Goal: Task Accomplishment & Management: Manage account settings

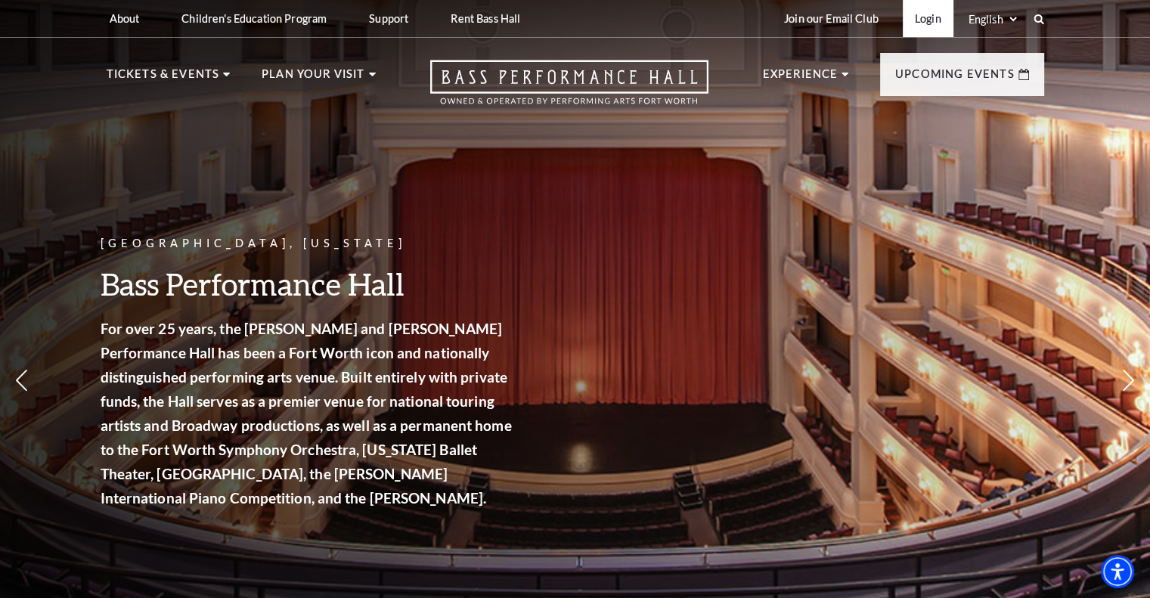
click at [432, 23] on link "Login" at bounding box center [928, 18] width 51 height 37
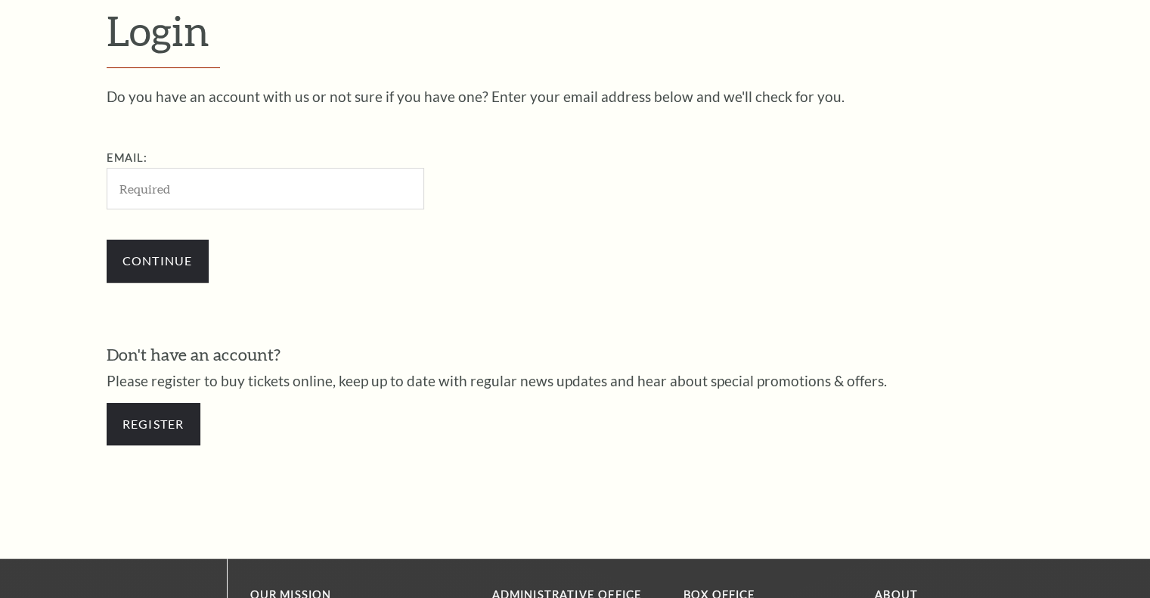
scroll to position [448, 0]
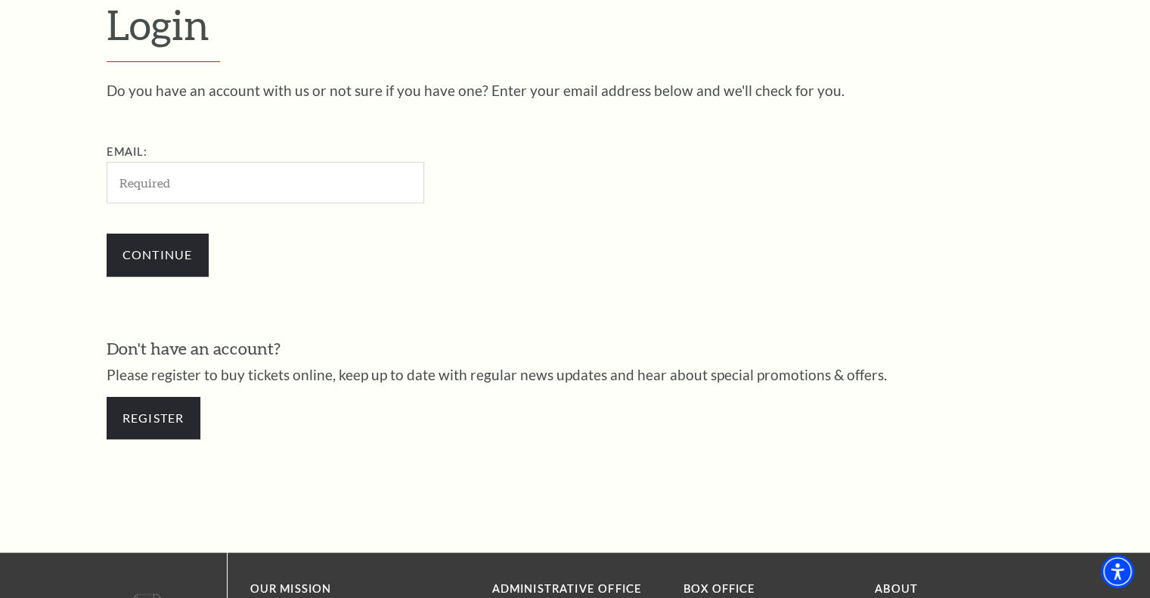
click at [315, 178] on input "Email:" at bounding box center [266, 183] width 318 height 42
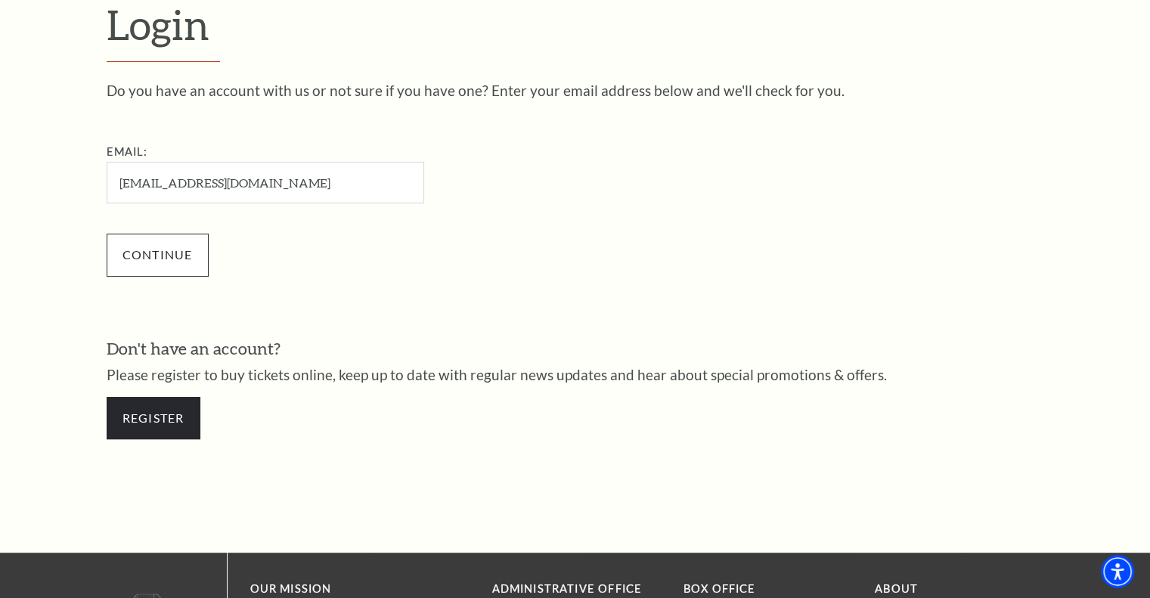
type input "fernandezsanders@lowlearning.com"
click at [122, 252] on input "Continue" at bounding box center [158, 255] width 102 height 42
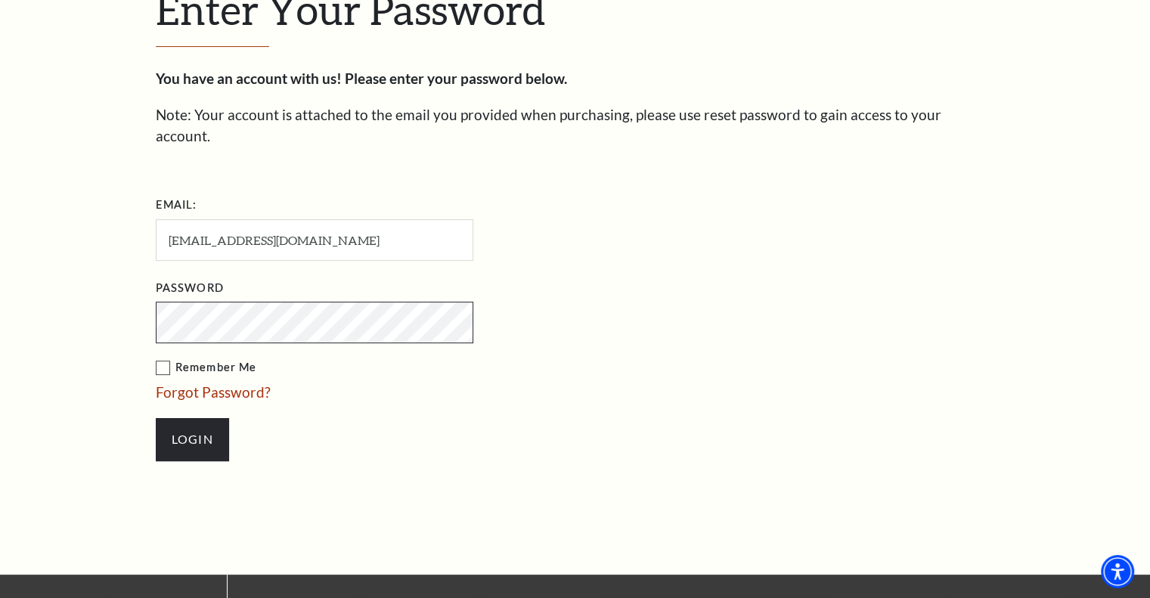
scroll to position [477, 0]
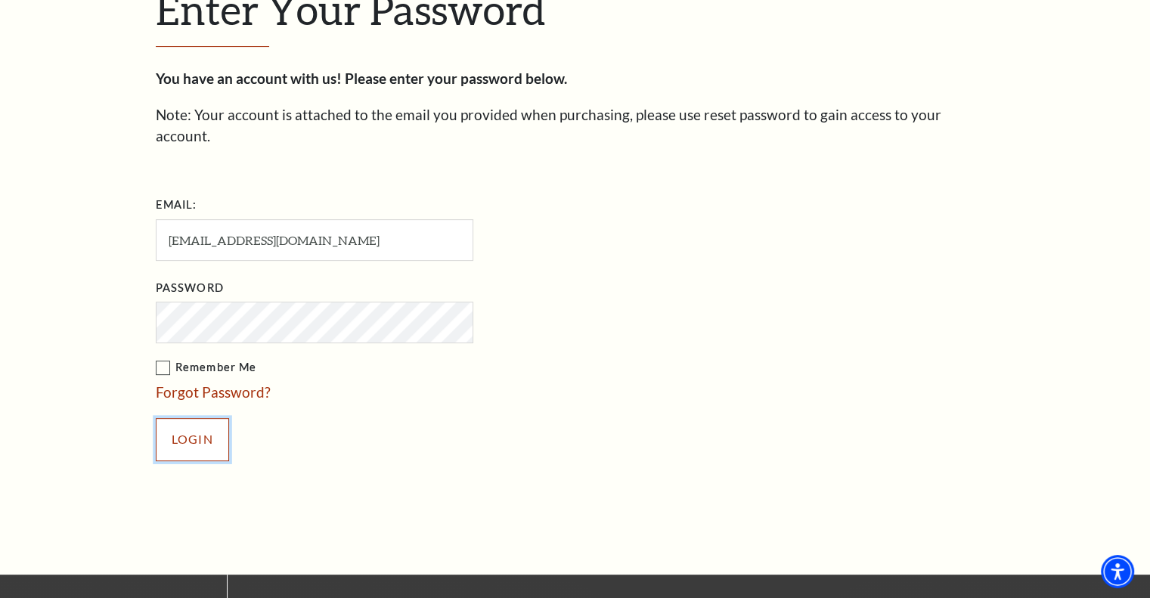
click at [212, 418] on input "Login" at bounding box center [192, 439] width 73 height 42
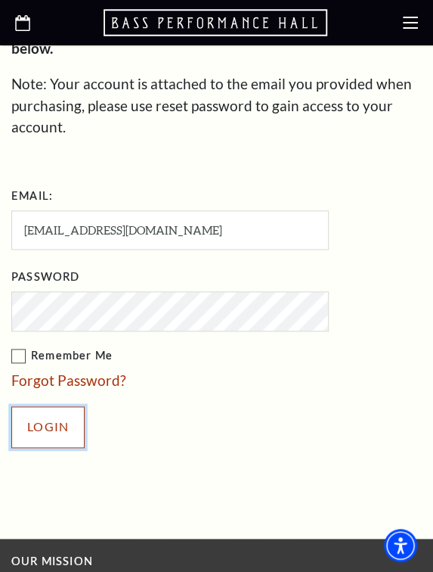
scroll to position [472, 0]
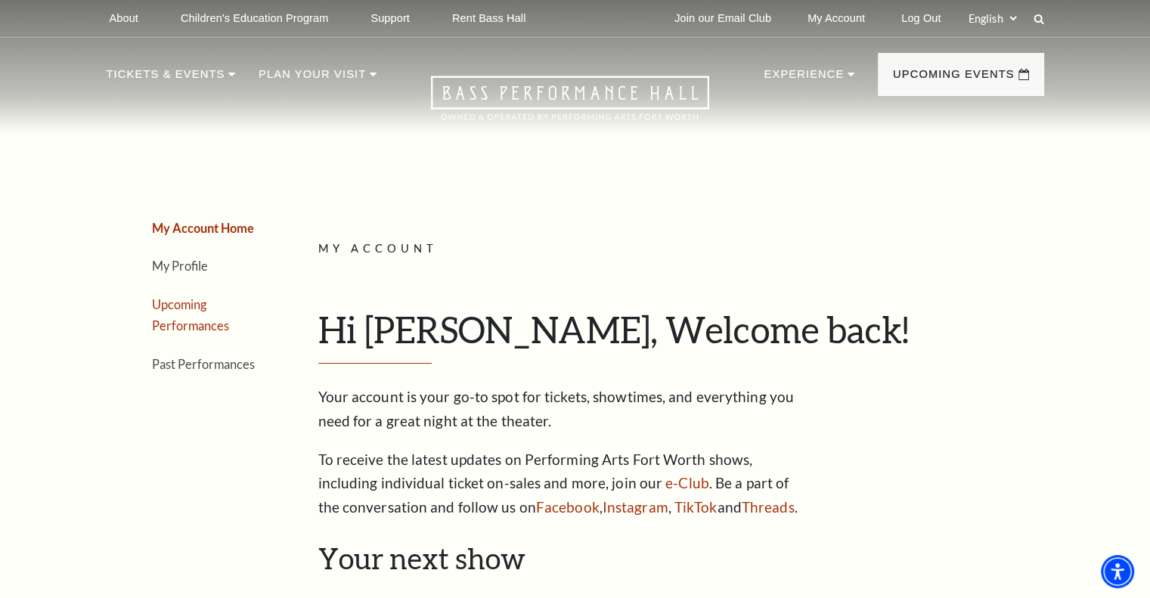
click at [196, 324] on link "Upcoming Performances" at bounding box center [190, 315] width 77 height 36
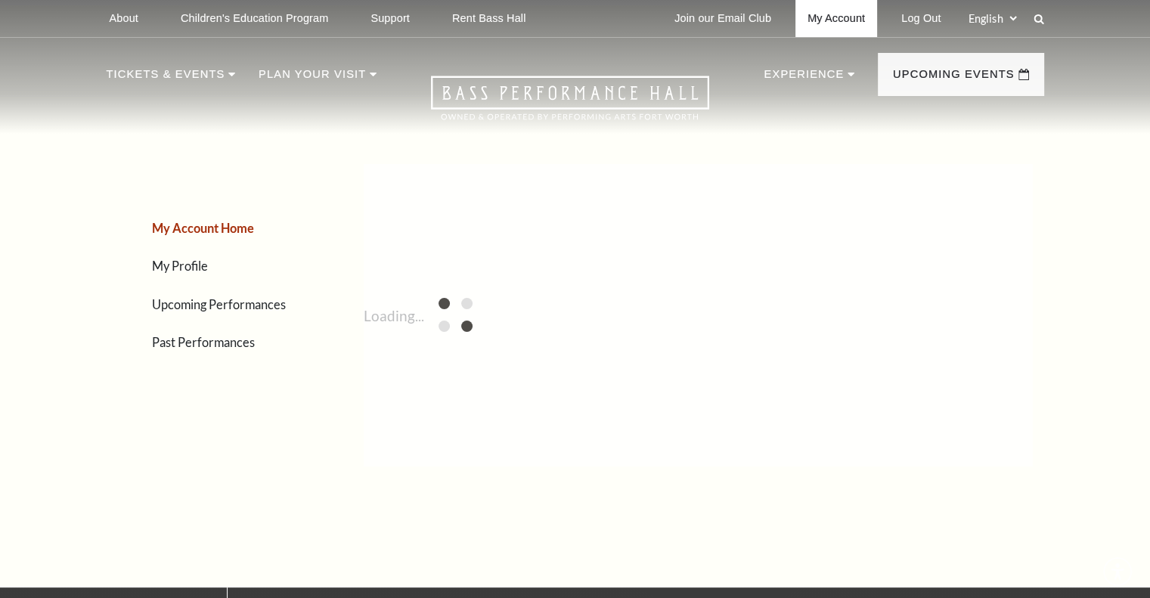
click at [847, 15] on link "My Account" at bounding box center [836, 18] width 82 height 37
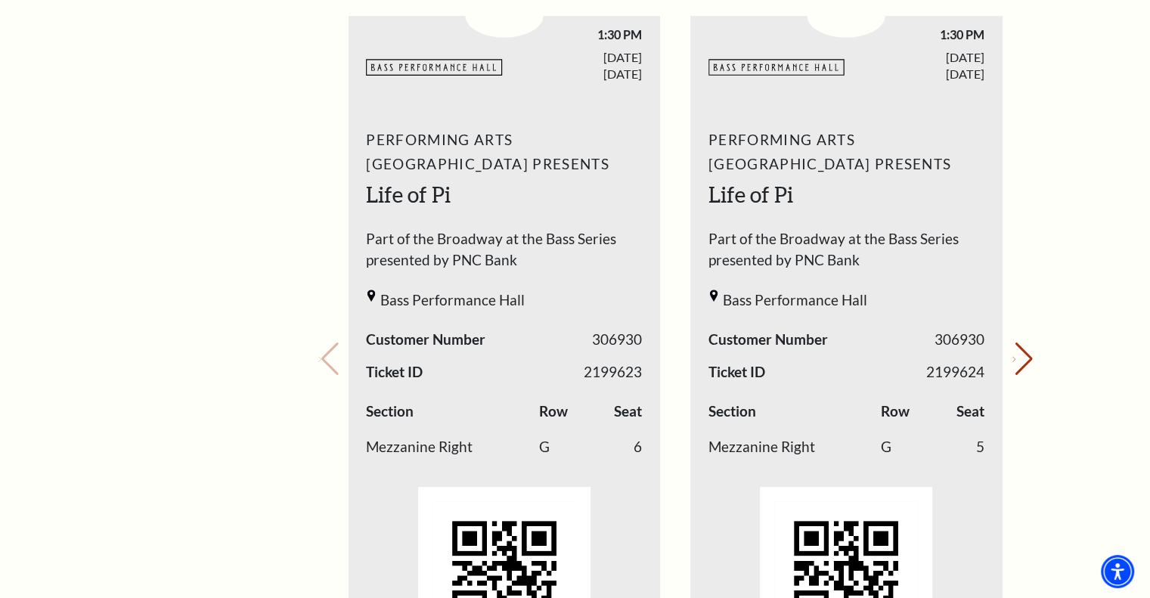
scroll to position [604, 0]
click at [1012, 359] on button "Next slide." at bounding box center [1022, 358] width 20 height 33
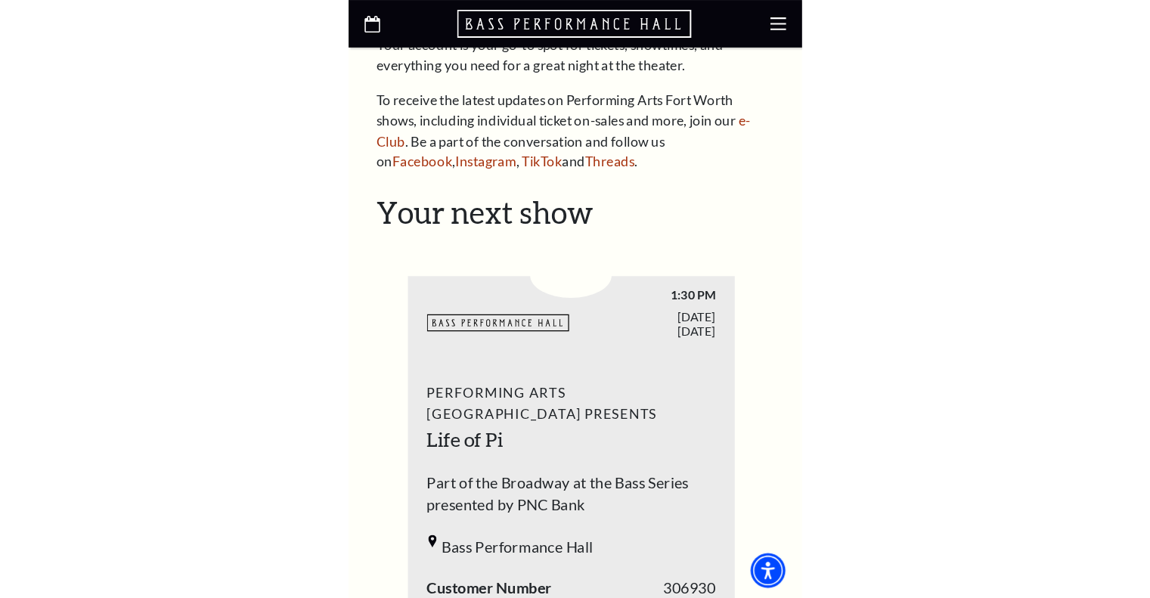
scroll to position [603, 0]
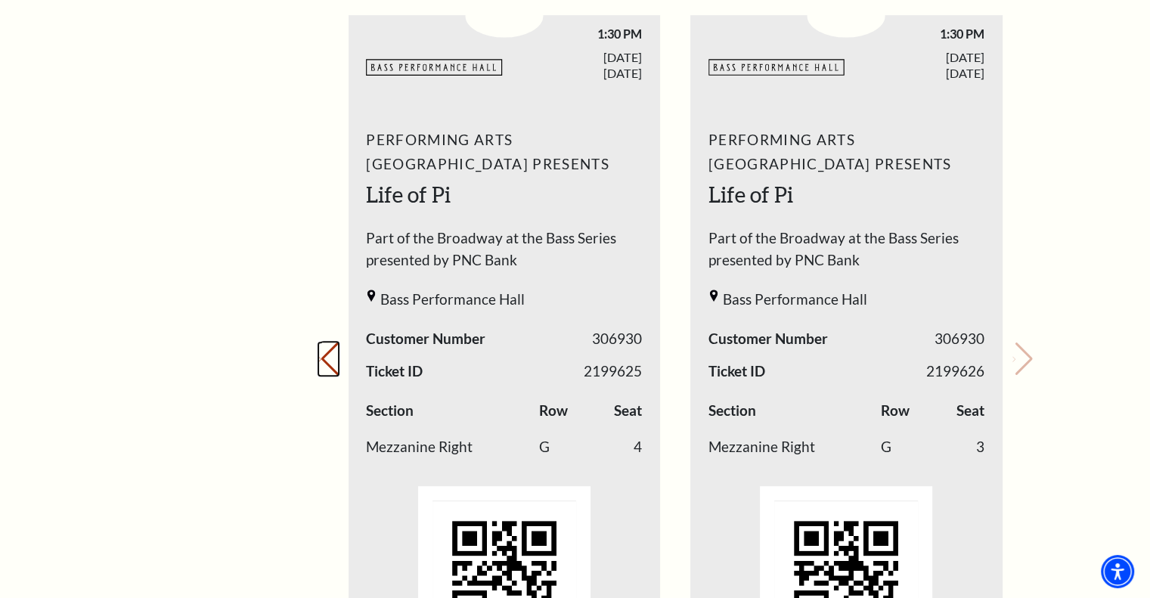
click at [330, 358] on button "Previous slide." at bounding box center [328, 358] width 20 height 33
click at [321, 359] on icon "Previous slide" at bounding box center [319, 359] width 3 height 5
click at [1022, 353] on button "Next slide." at bounding box center [1022, 358] width 20 height 33
click at [1023, 354] on button "Next slide." at bounding box center [1022, 358] width 20 height 33
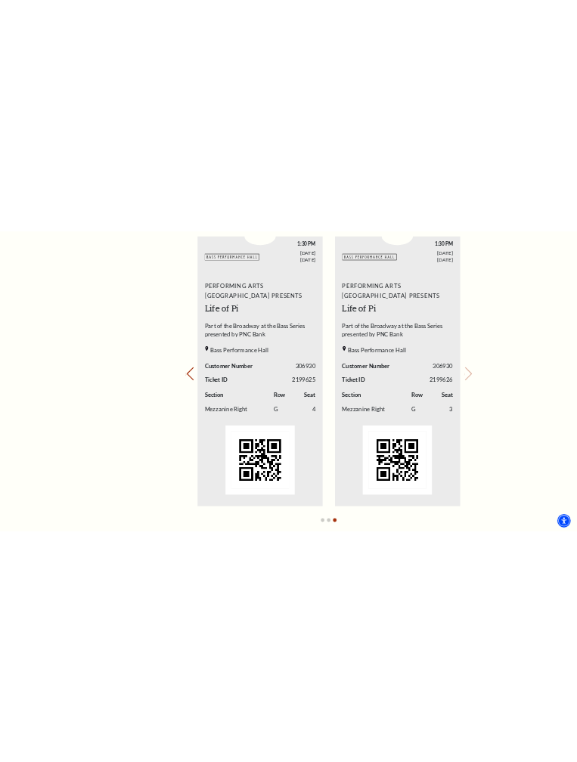
scroll to position [606, 0]
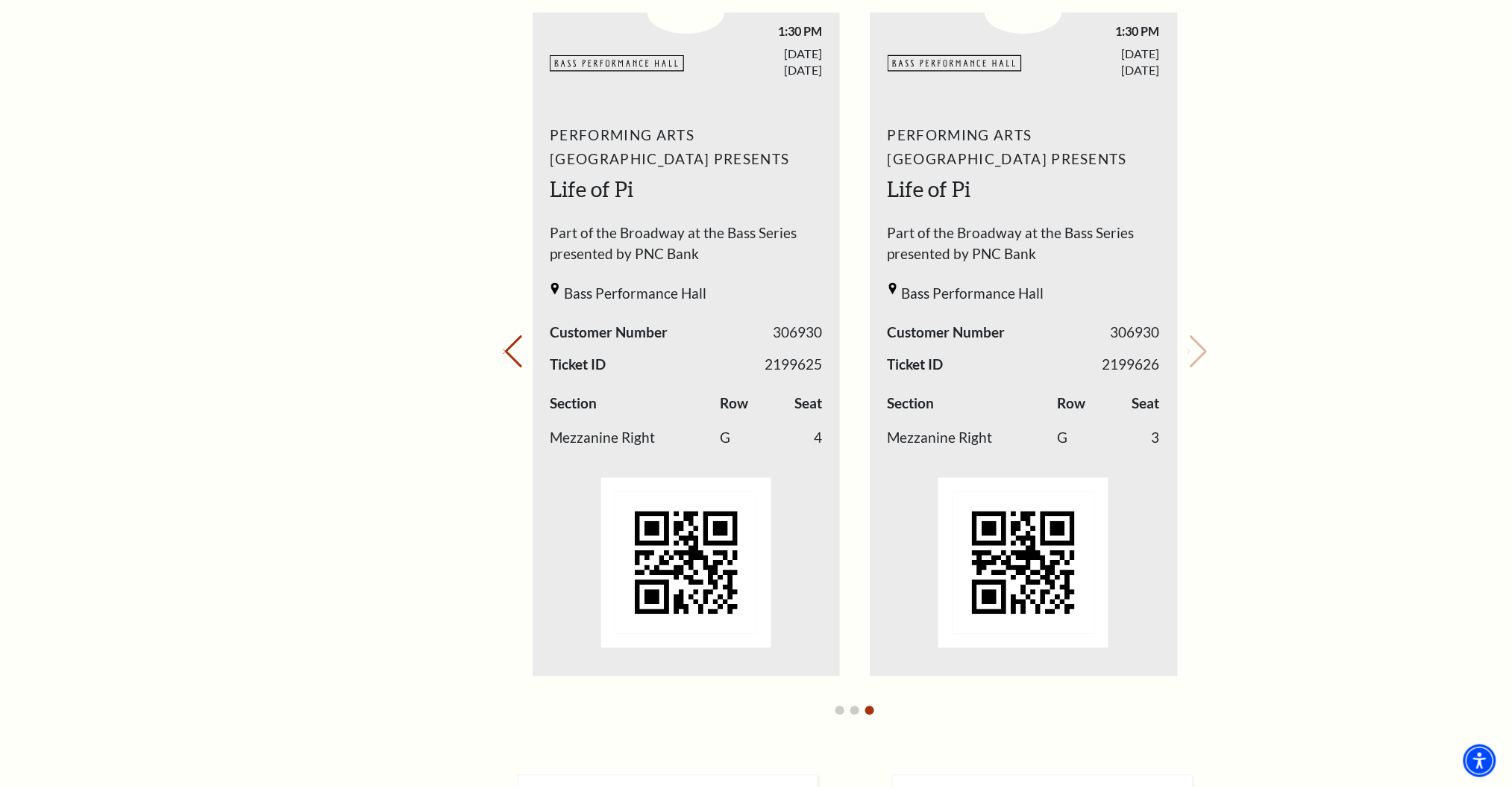
click at [1134, 362] on div "My Account Home My Profile Upcoming Performances Past Performances Loading... M…" at bounding box center [756, 503] width 1512 height 2118
click at [1134, 380] on div "My Account Home My Profile Upcoming Performances Past Performances Loading... M…" at bounding box center [756, 503] width 1512 height 2118
click at [517, 351] on button "Previous slide." at bounding box center [513, 351] width 20 height 33
drag, startPoint x: 1370, startPoint y: 384, endPoint x: 1230, endPoint y: 384, distance: 140.0
click at [1134, 384] on div "My Account Home My Profile Upcoming Performances Past Performances Loading... M…" at bounding box center [756, 503] width 1512 height 2118
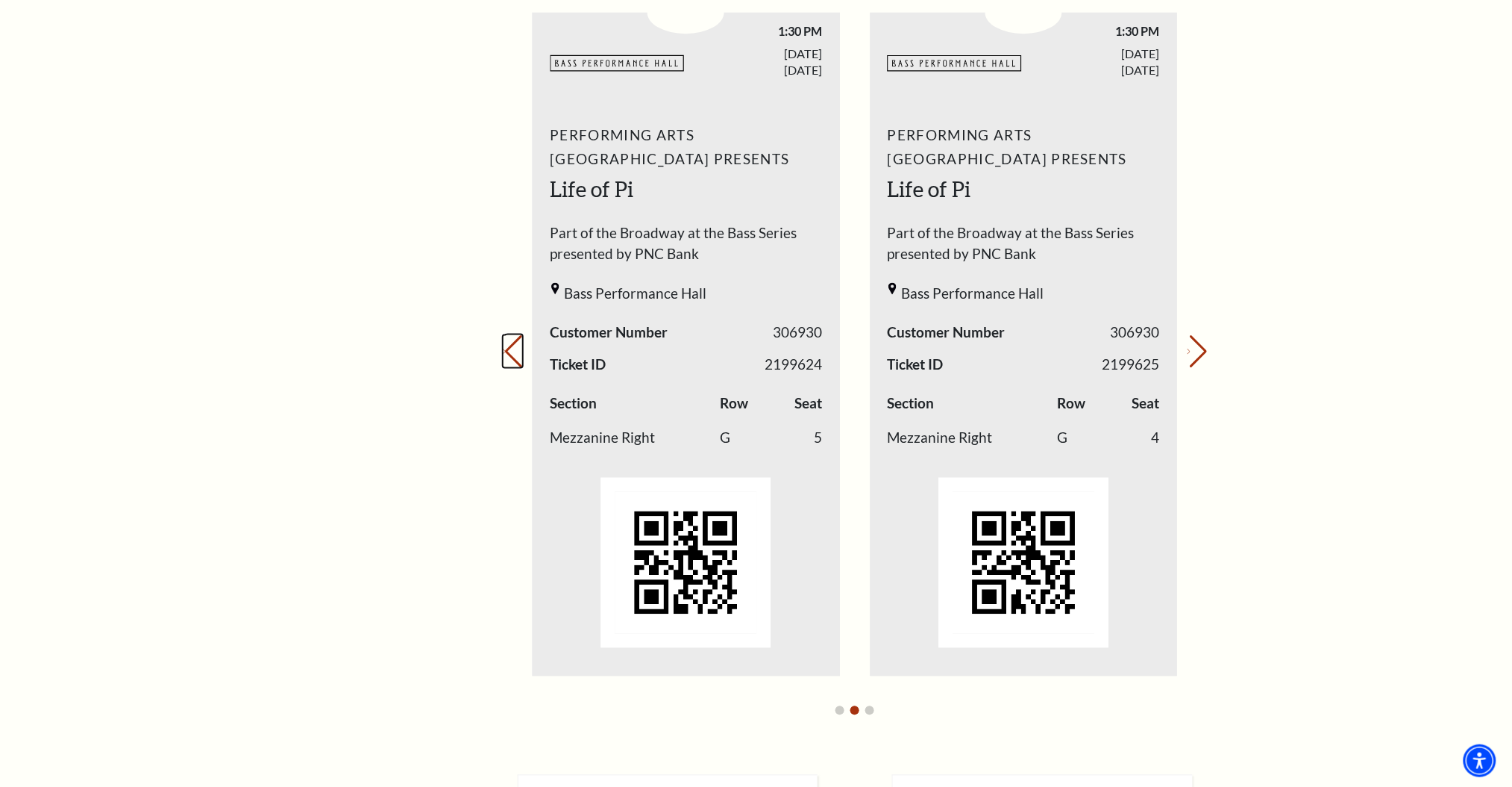
click at [515, 343] on button "Previous slide." at bounding box center [513, 351] width 20 height 33
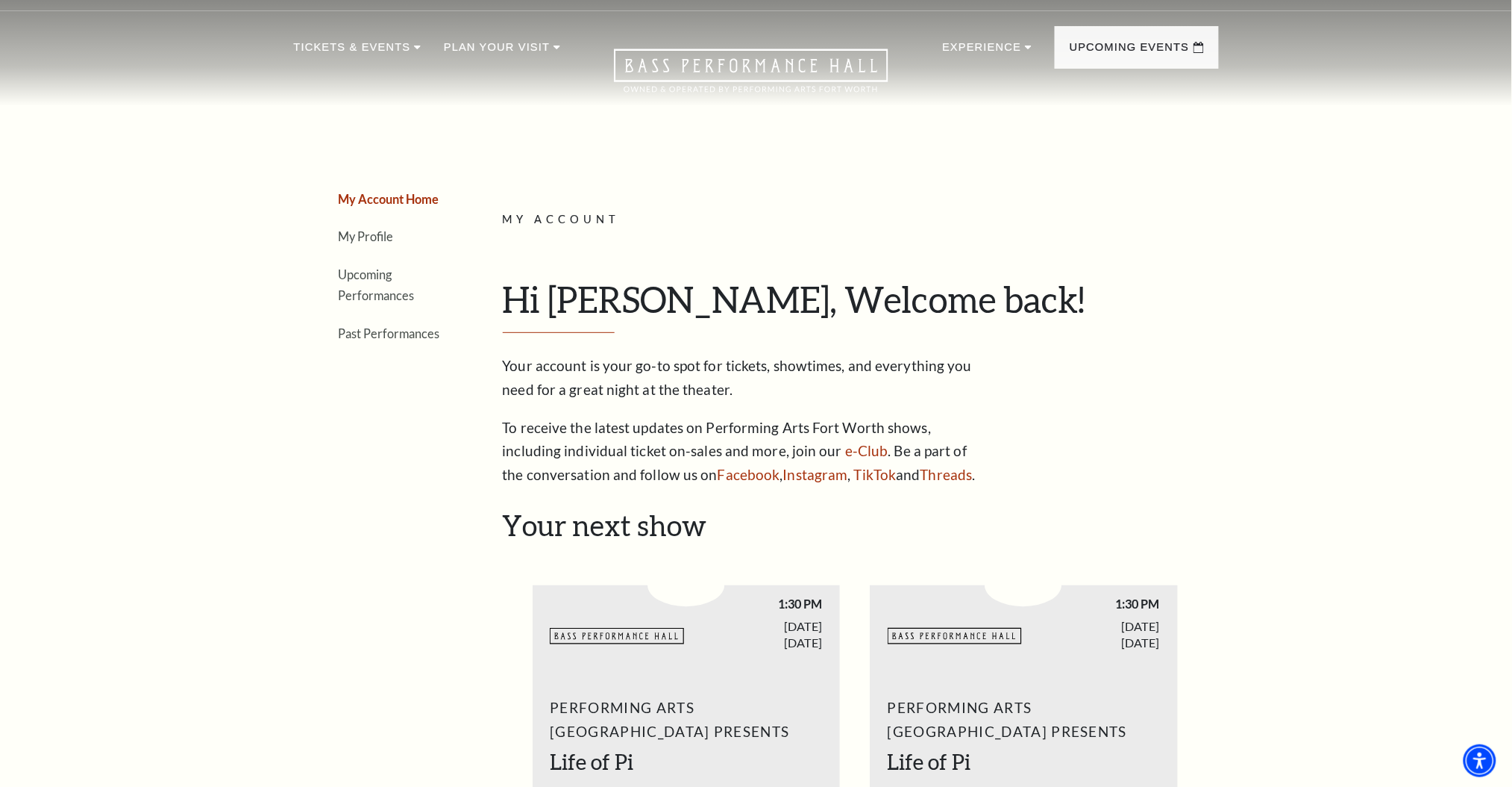
scroll to position [0, 0]
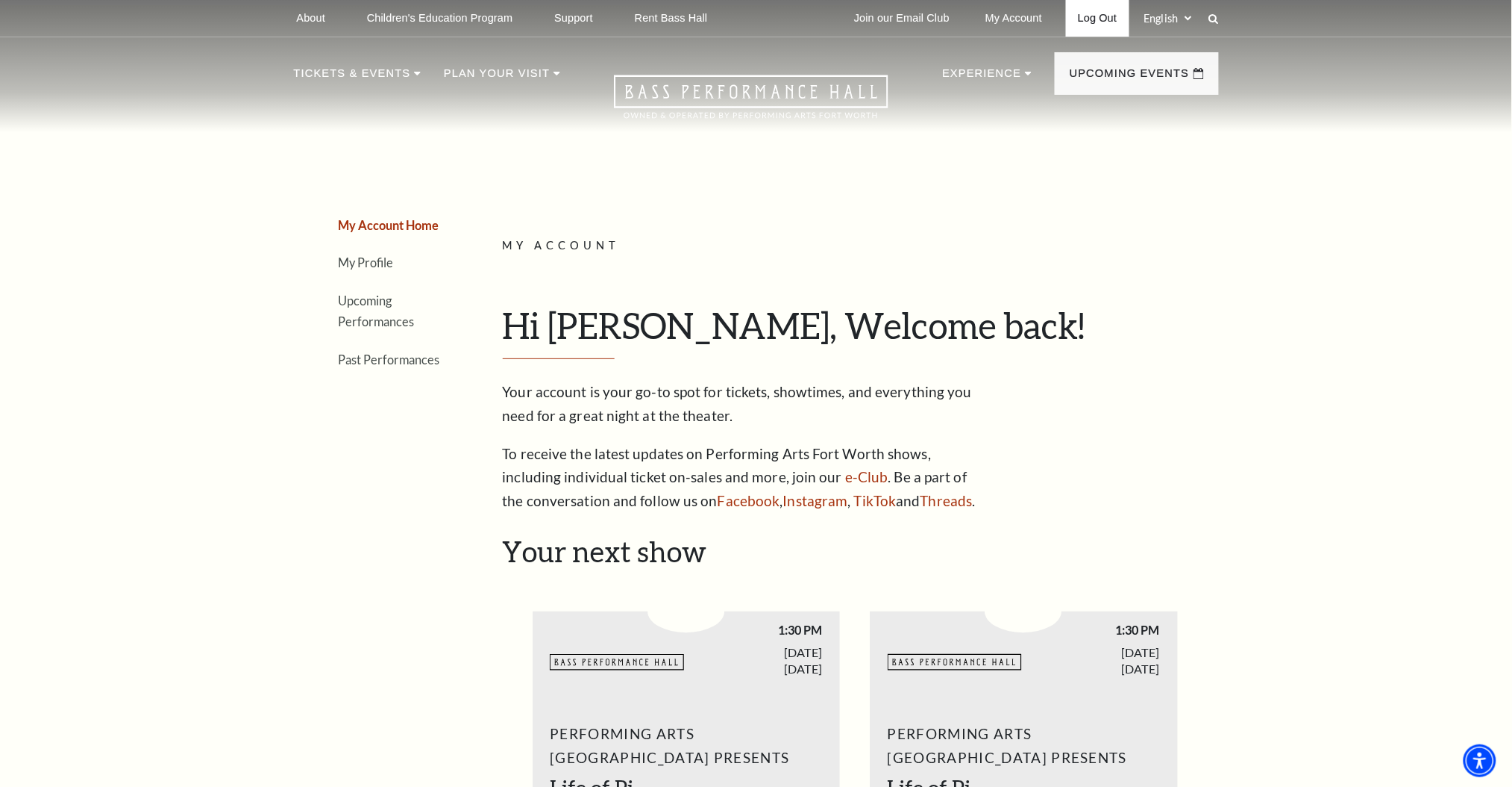
click at [1088, 23] on link "Log Out" at bounding box center [1097, 18] width 63 height 37
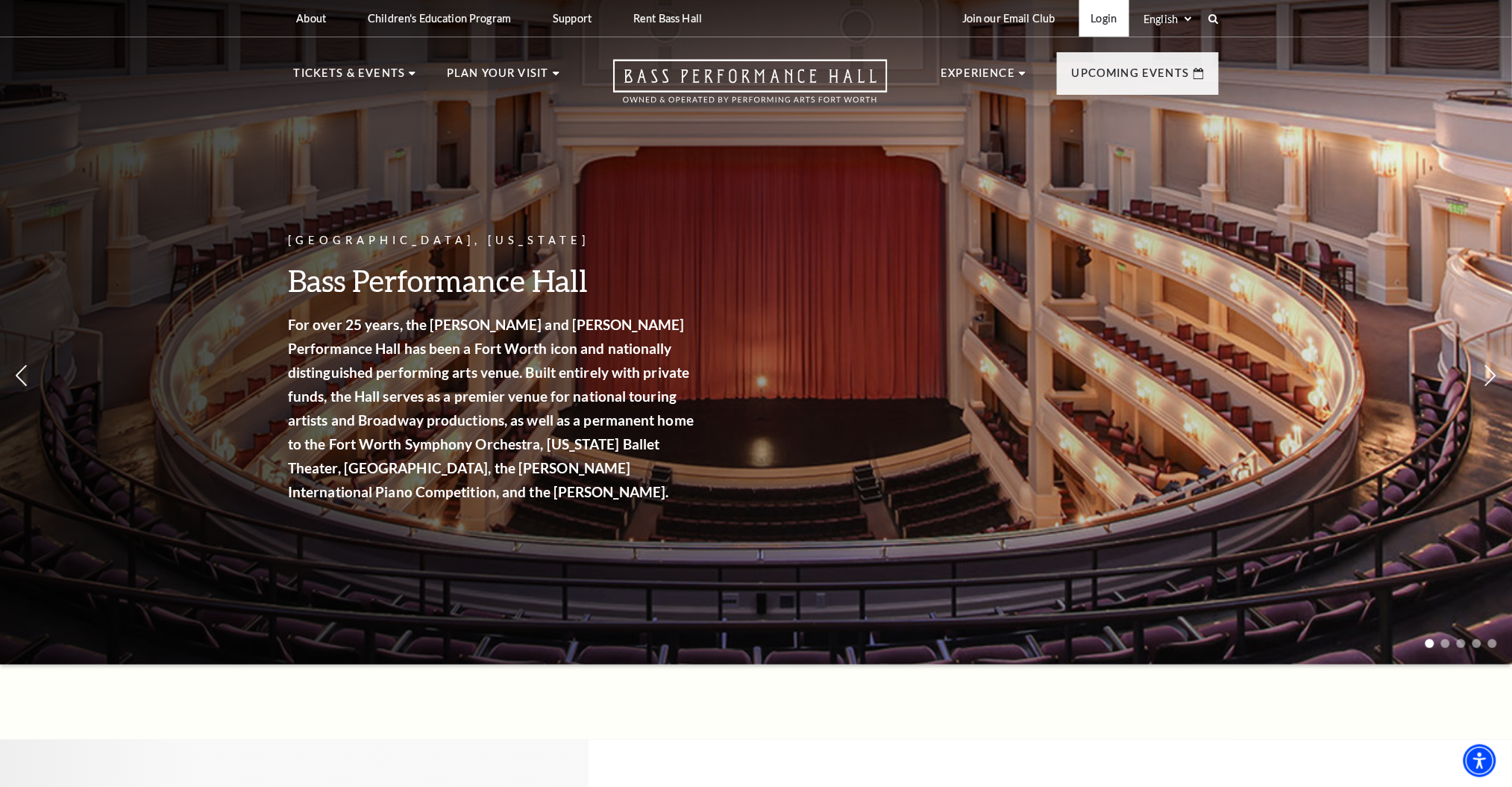
click at [1093, 22] on link "Login" at bounding box center [1104, 18] width 50 height 37
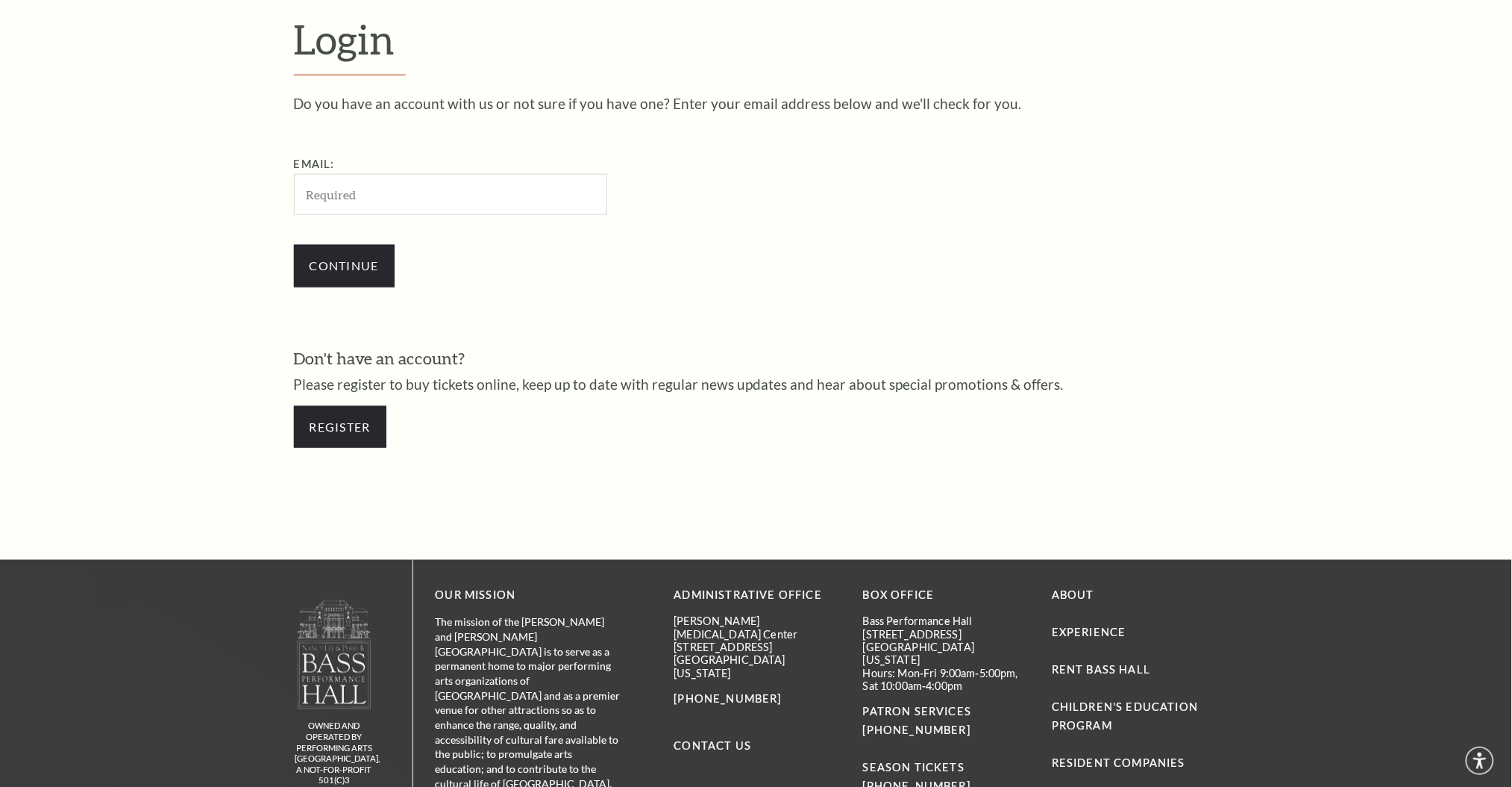
scroll to position [517, 0]
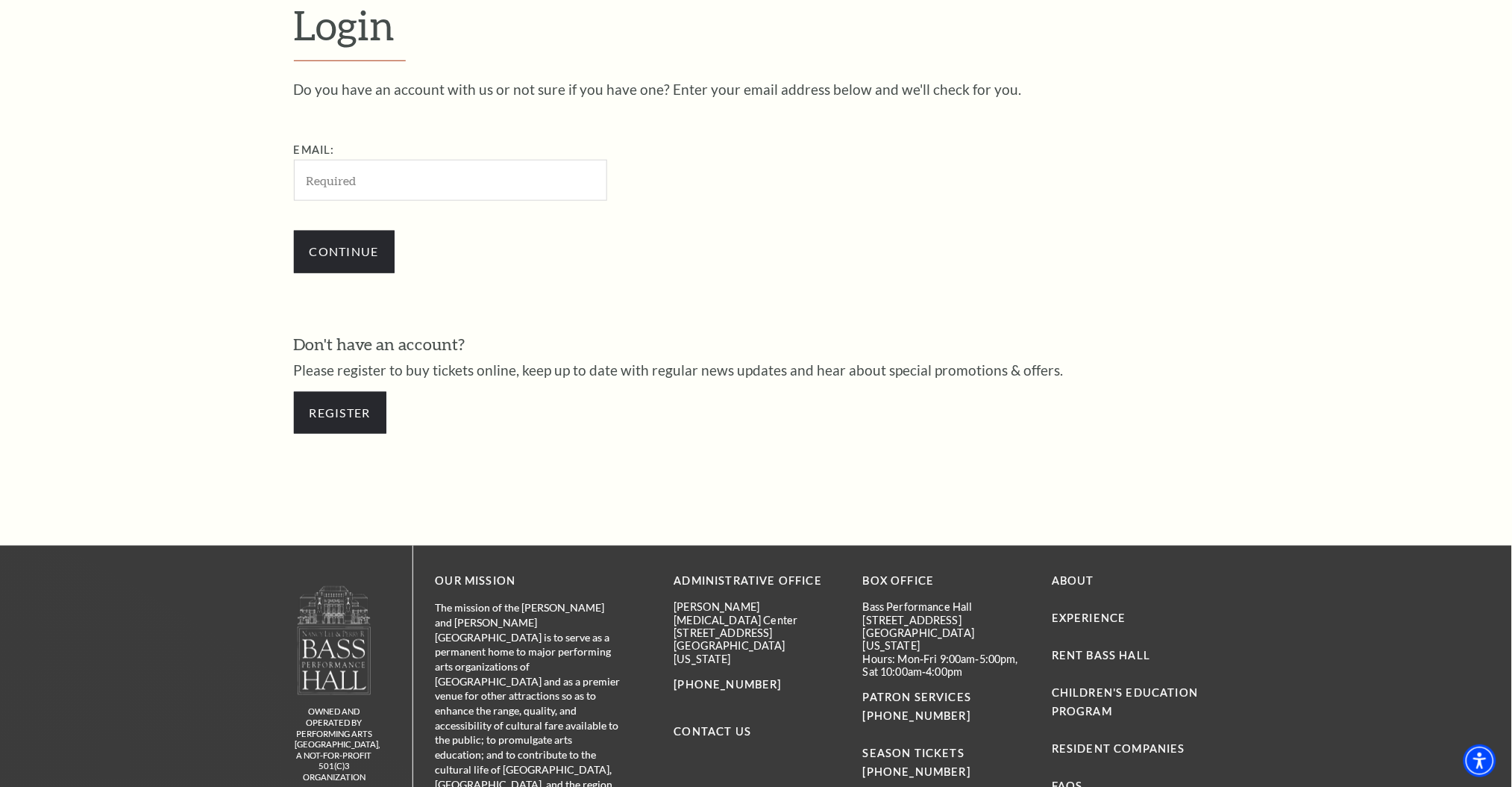
click at [406, 187] on input "Email:" at bounding box center [451, 181] width 314 height 41
type input "[EMAIL_ADDRESS][DOMAIN_NAME]"
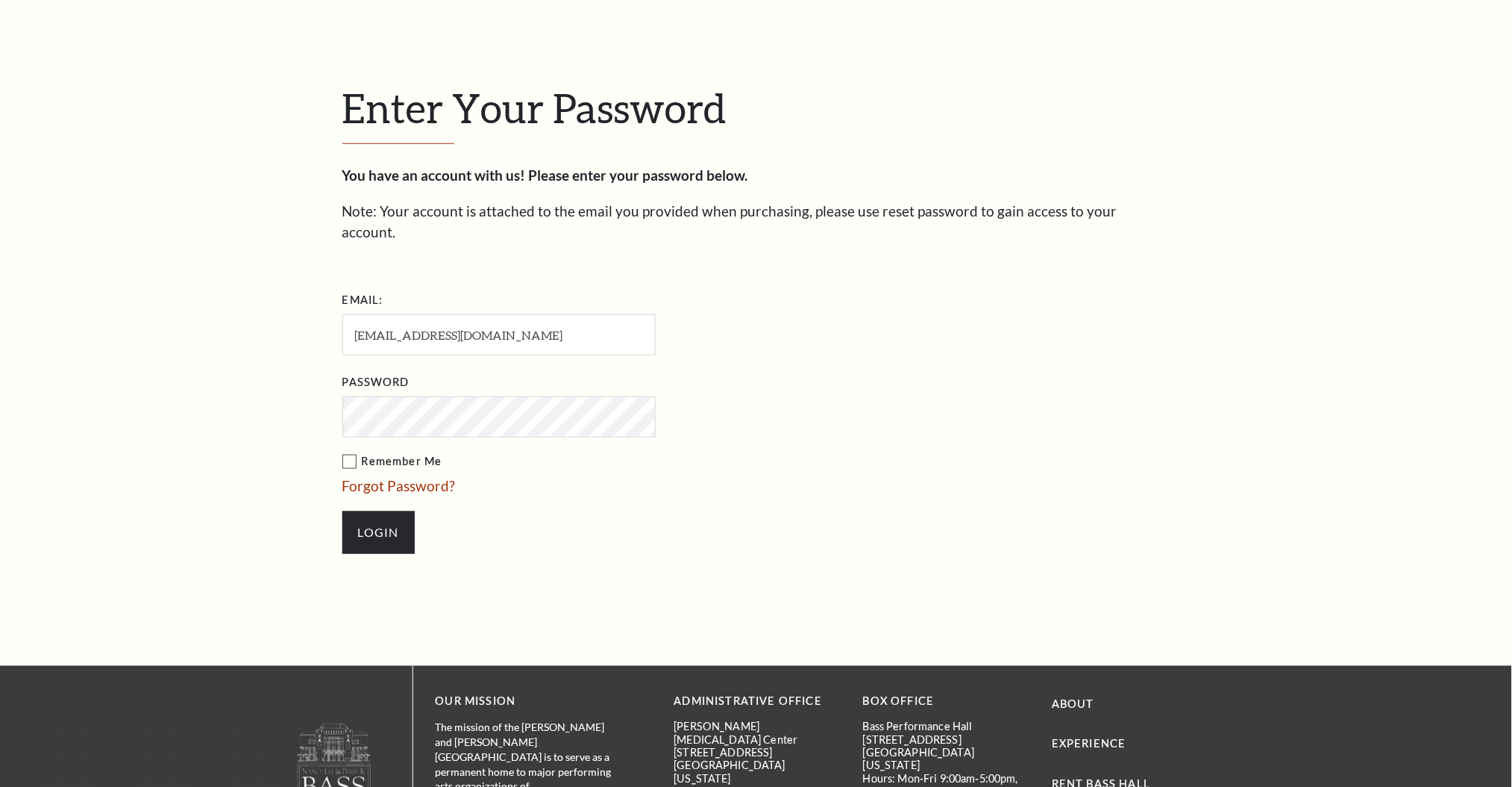
scroll to position [531, 0]
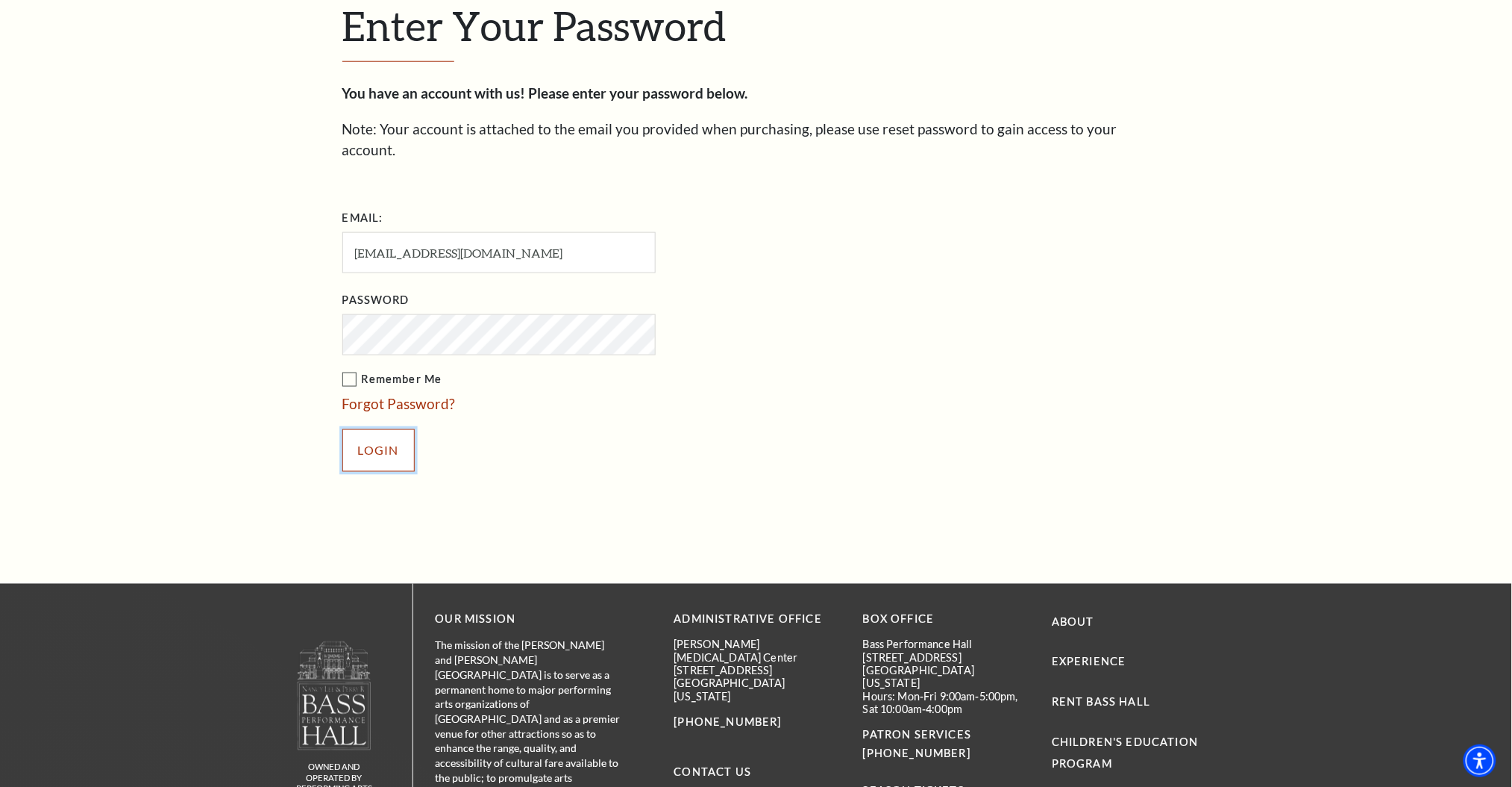
click at [373, 430] on input "Login" at bounding box center [378, 450] width 72 height 41
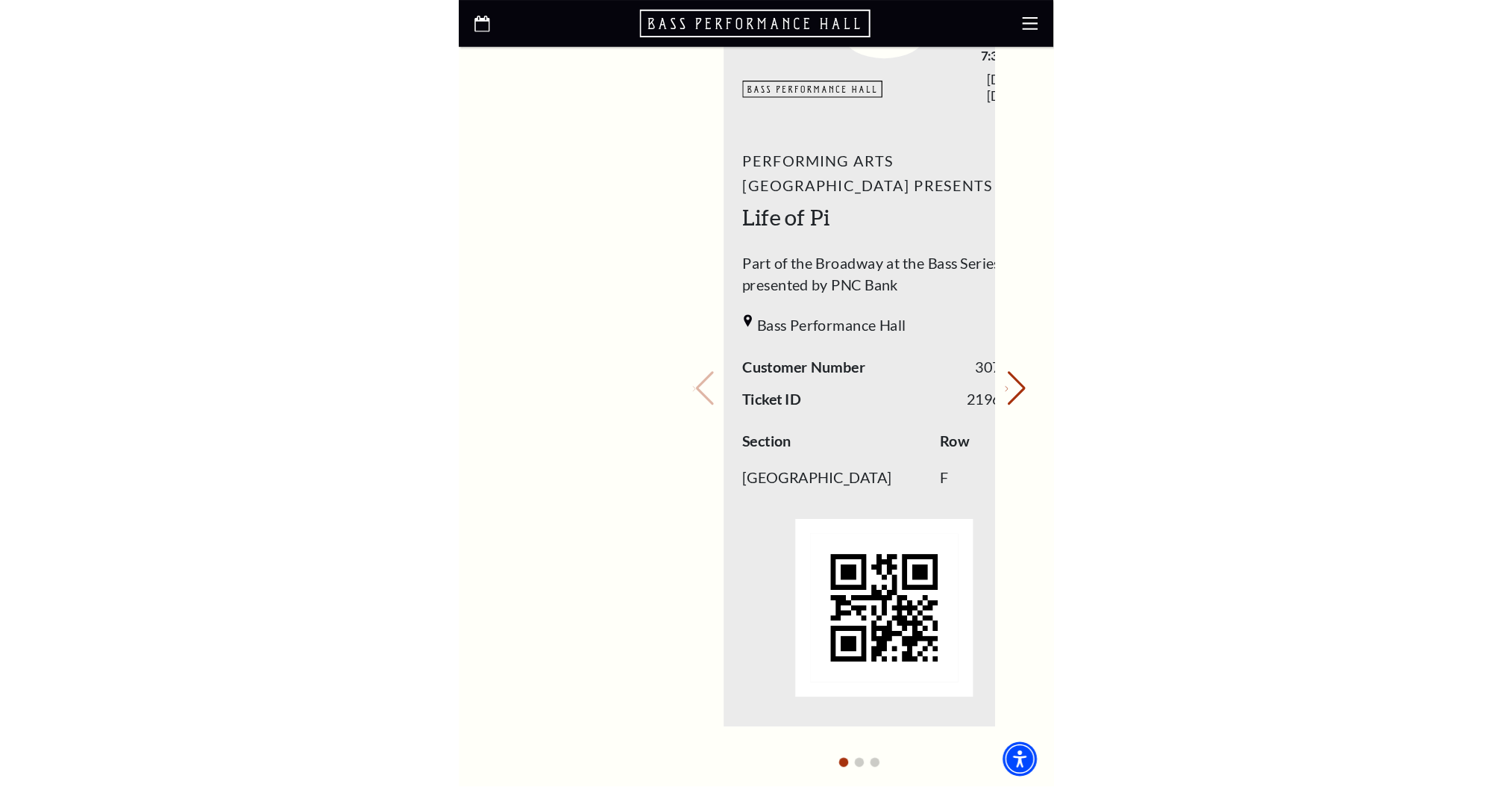
scroll to position [795, 0]
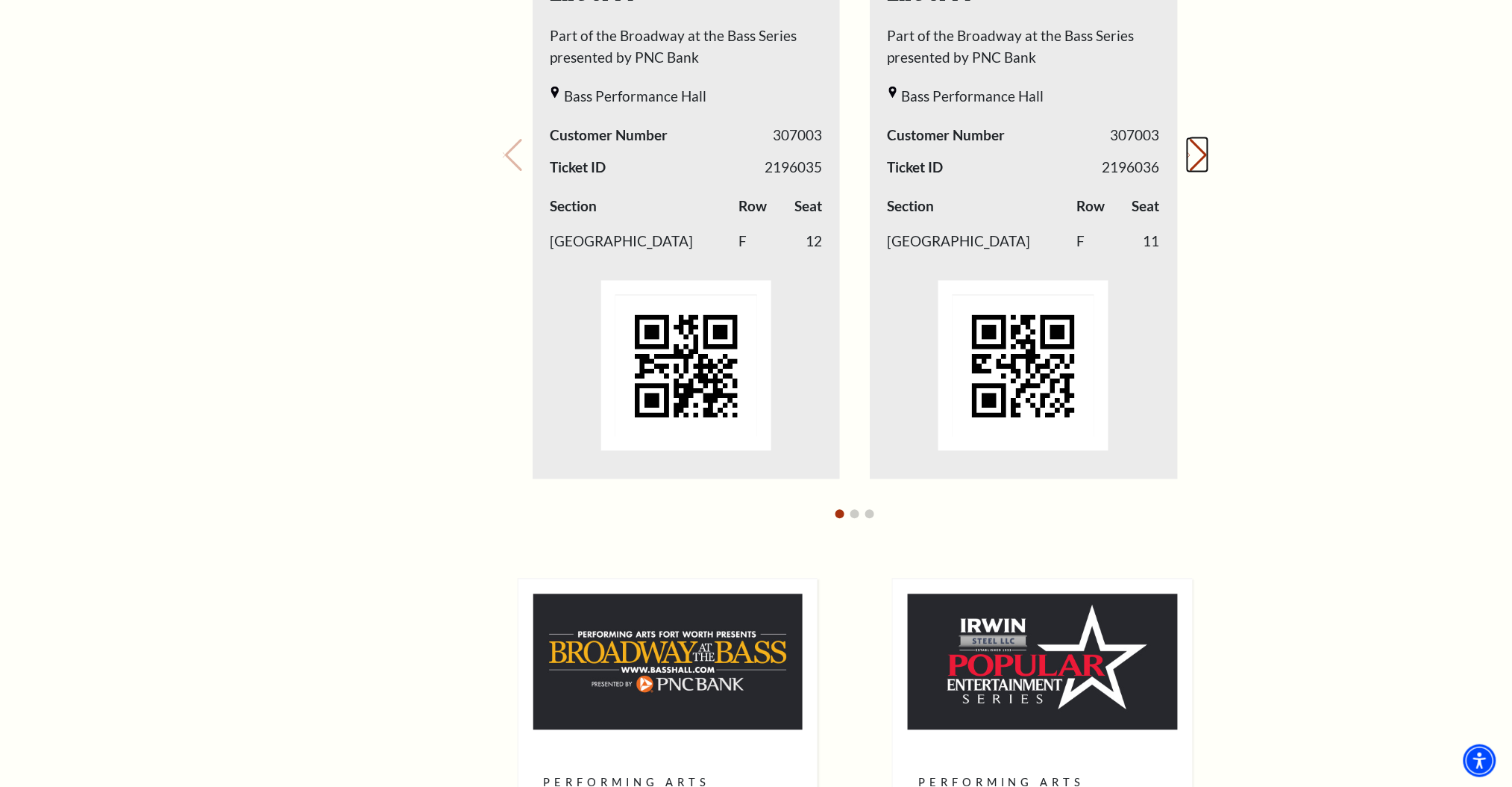
click at [1191, 151] on button "Next slide." at bounding box center [1198, 155] width 20 height 33
click at [1190, 151] on button "Next slide." at bounding box center [1198, 155] width 20 height 33
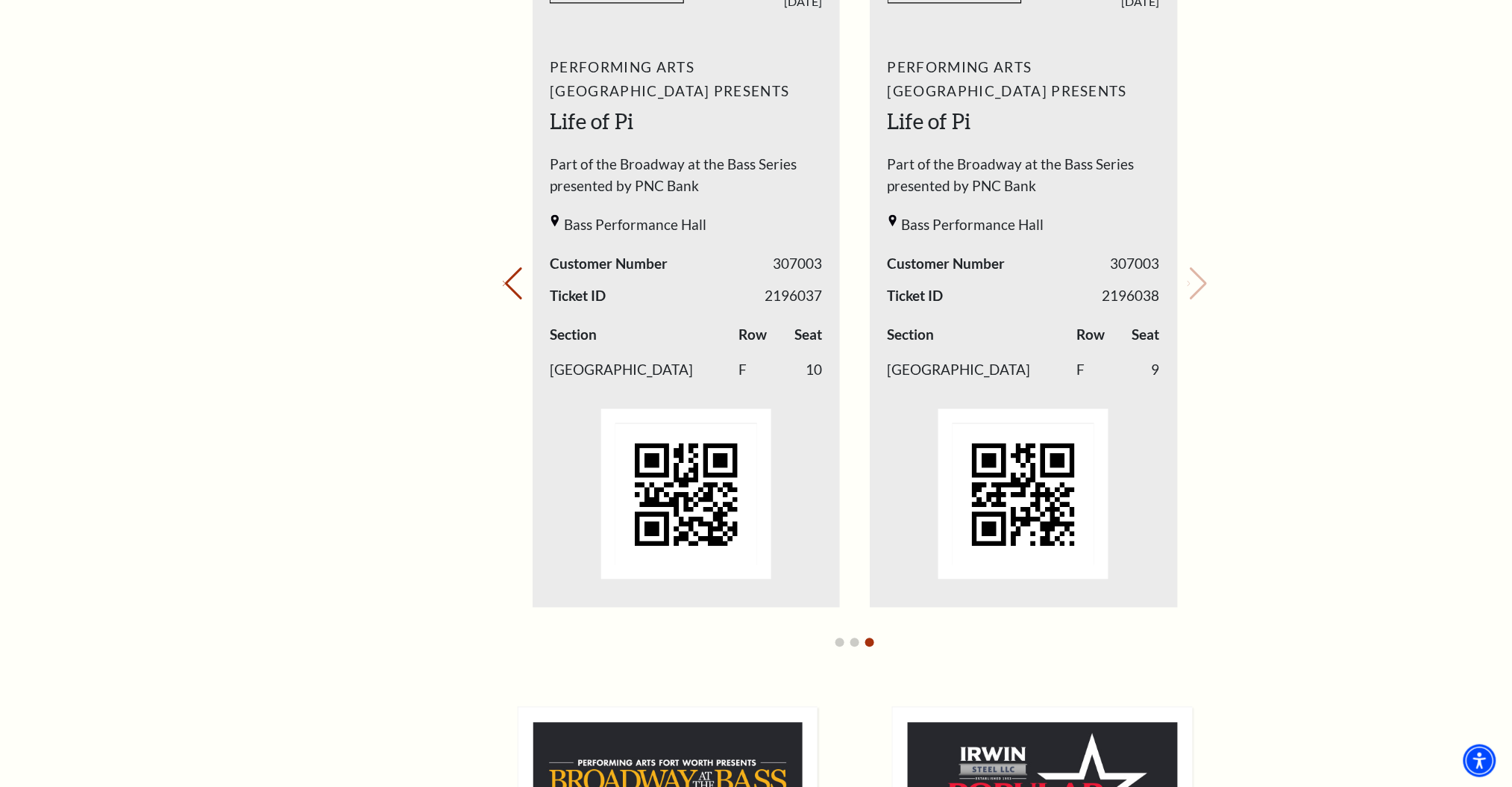
scroll to position [595, 0]
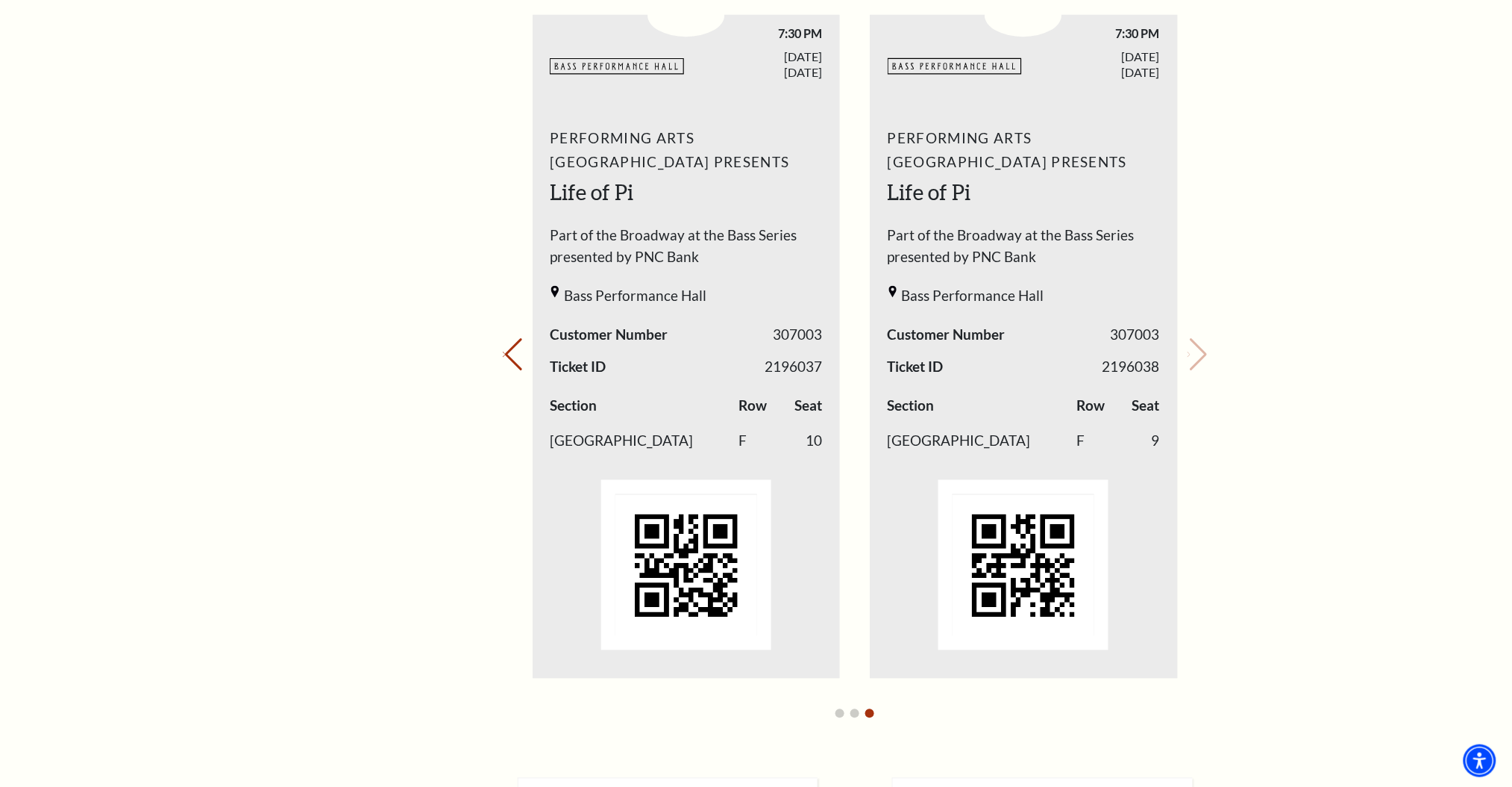
click at [1186, 353] on div "Your next show Previous slide. Next slide." at bounding box center [856, 334] width 705 height 791
click at [1267, 309] on div "My Account Home My Profile Upcoming Performances Past Performances Loading... M…" at bounding box center [756, 506] width 1512 height 2118
click at [1314, 364] on div "My Account Home My Profile Upcoming Performances Past Performances Loading... M…" at bounding box center [756, 506] width 1512 height 2118
click at [521, 347] on button "Previous slide." at bounding box center [513, 354] width 20 height 33
click at [510, 345] on button "Previous slide." at bounding box center [513, 354] width 20 height 33
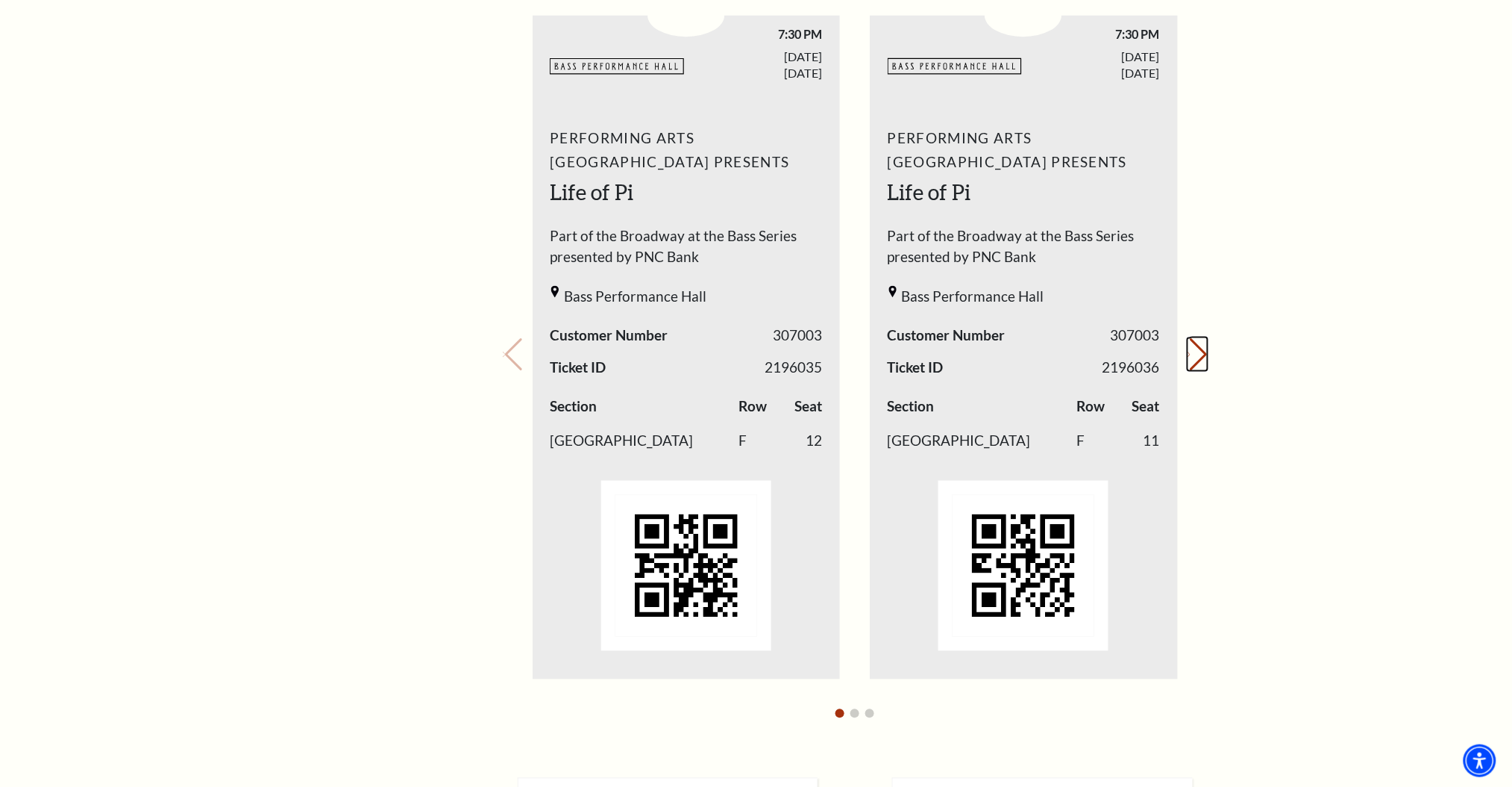
click at [1195, 345] on button "Next slide." at bounding box center [1198, 354] width 20 height 33
click at [523, 343] on button "Previous slide." at bounding box center [513, 354] width 20 height 33
click at [531, 343] on div "Your next show Previous slide. Next slide." at bounding box center [856, 334] width 705 height 791
click at [528, 343] on div "Your next show Previous slide. Next slide." at bounding box center [856, 334] width 705 height 791
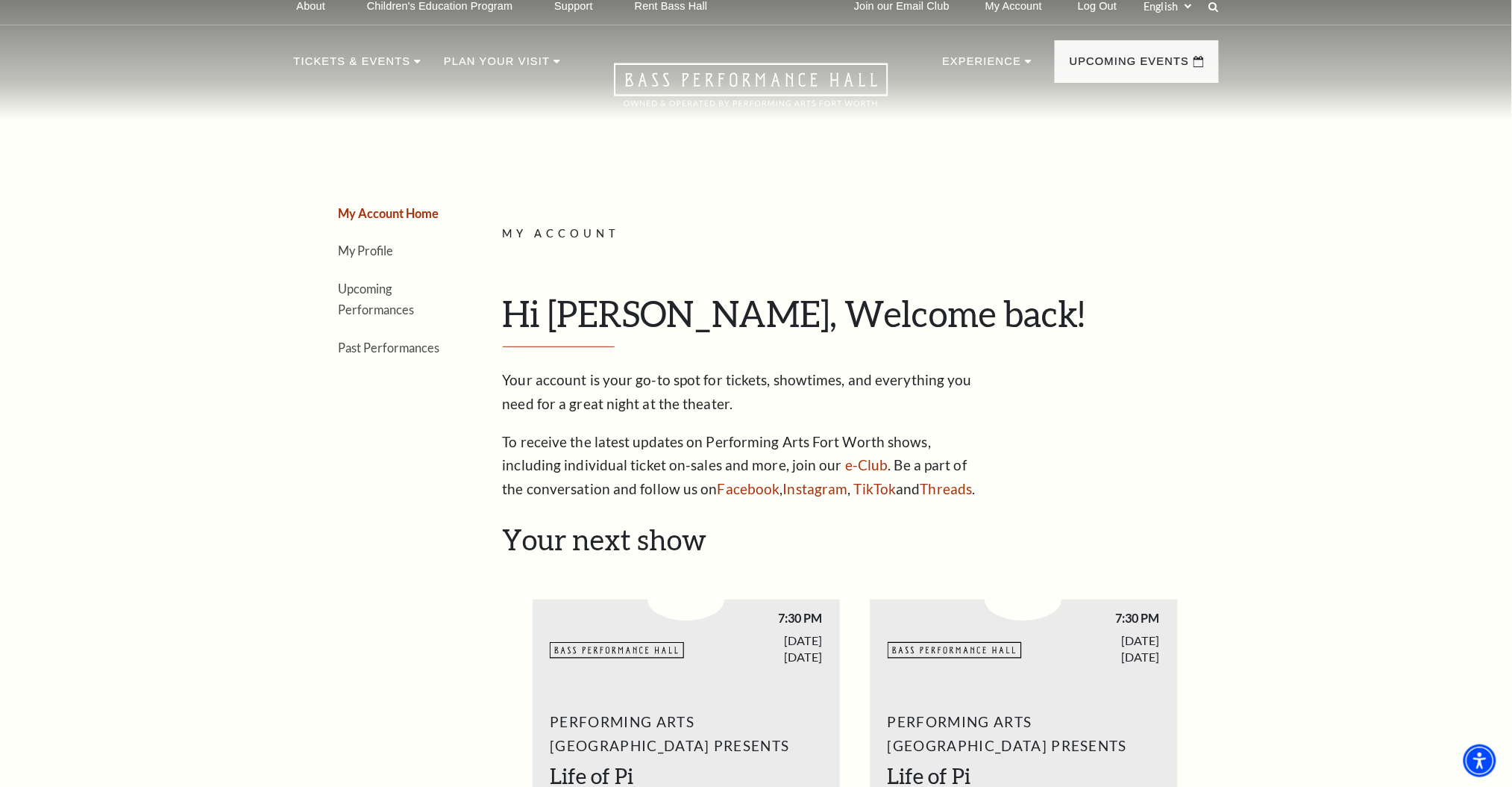
scroll to position [0, 0]
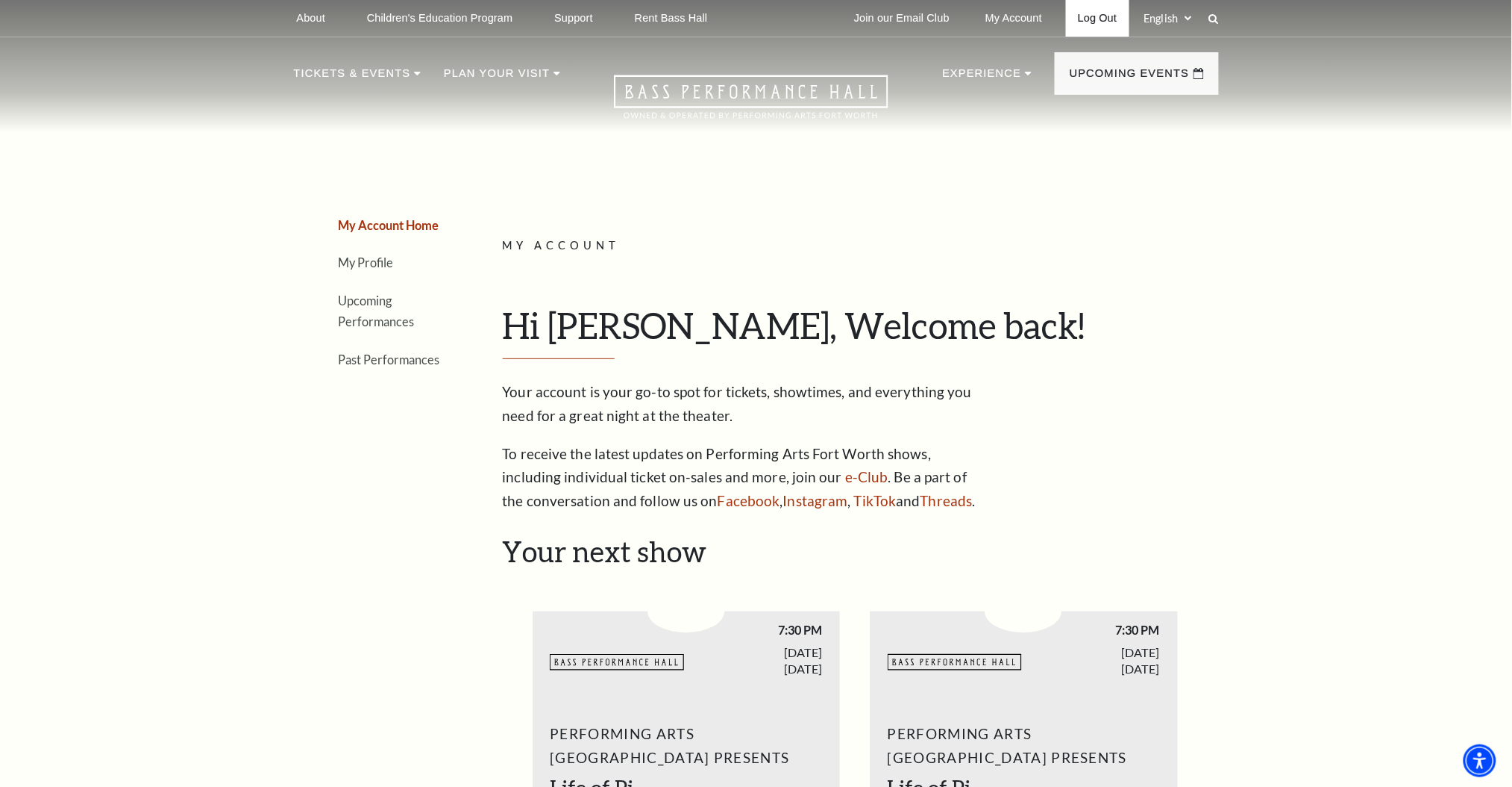
click at [1084, 20] on link "Log Out" at bounding box center [1097, 18] width 63 height 37
